Goal: Find specific page/section: Find specific page/section

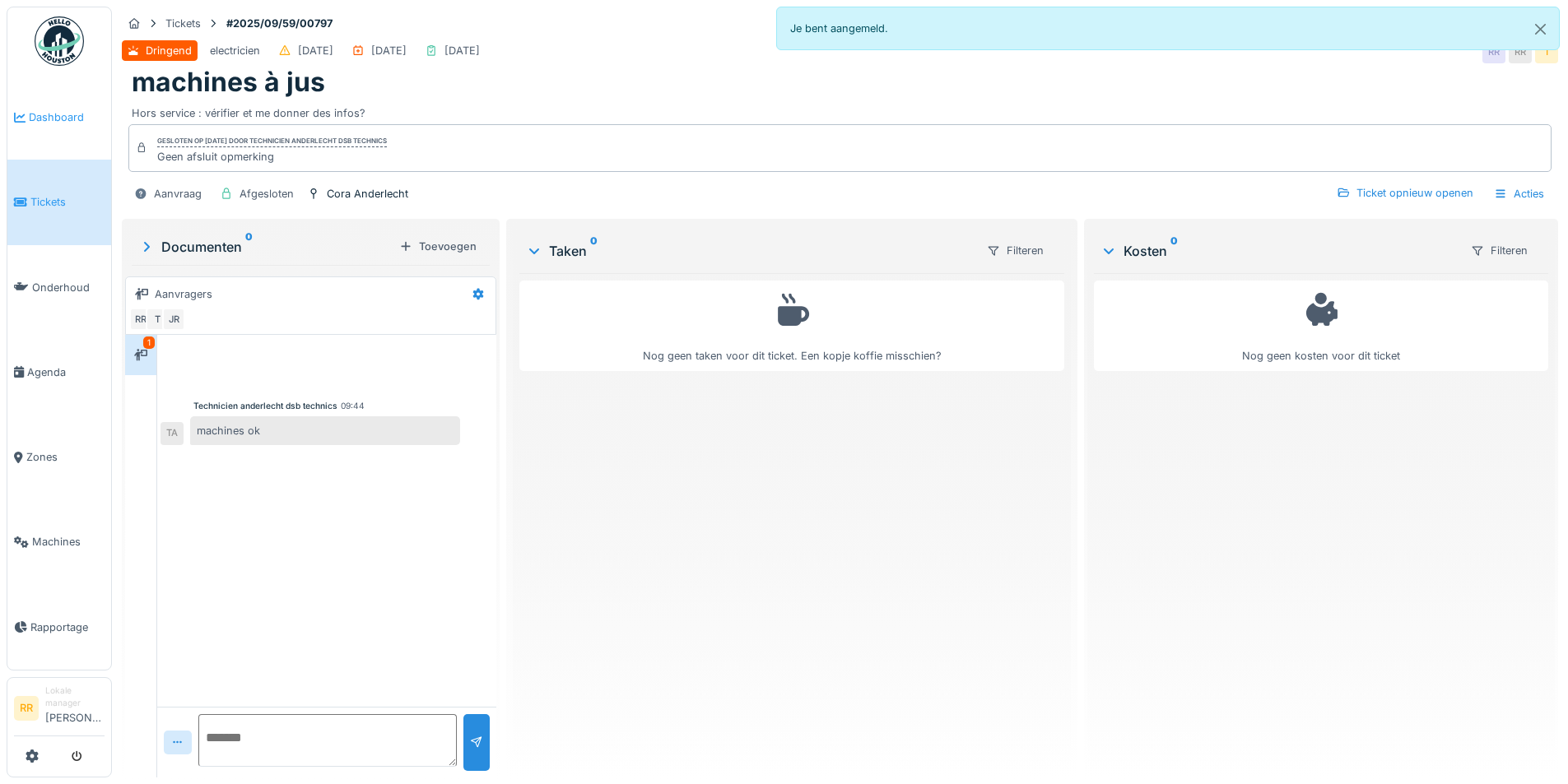
click at [62, 118] on span "Dashboard" at bounding box center [67, 117] width 76 height 16
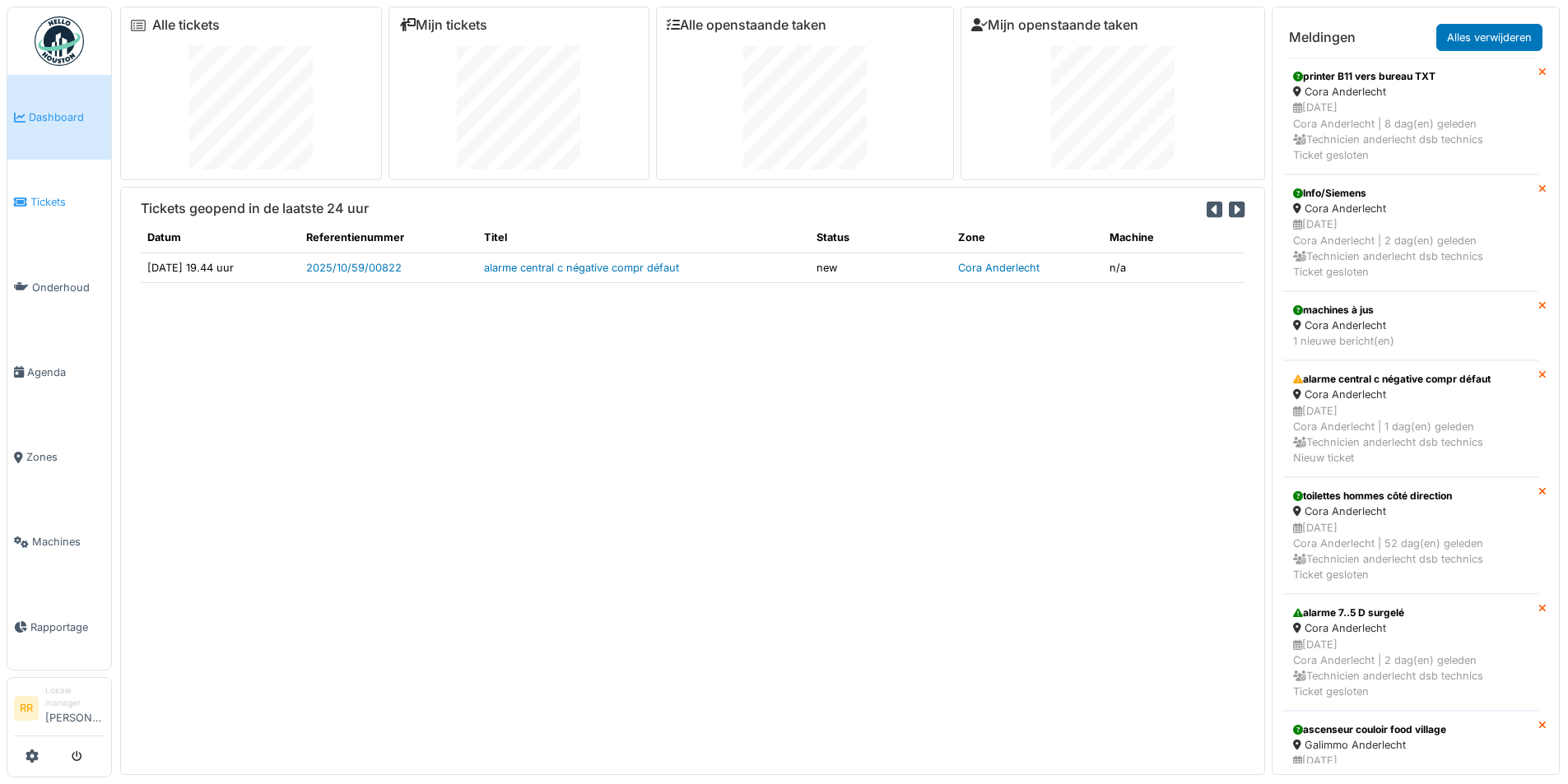
click at [69, 198] on span "Tickets" at bounding box center [67, 201] width 74 height 16
